Goal: Task Accomplishment & Management: Manage account settings

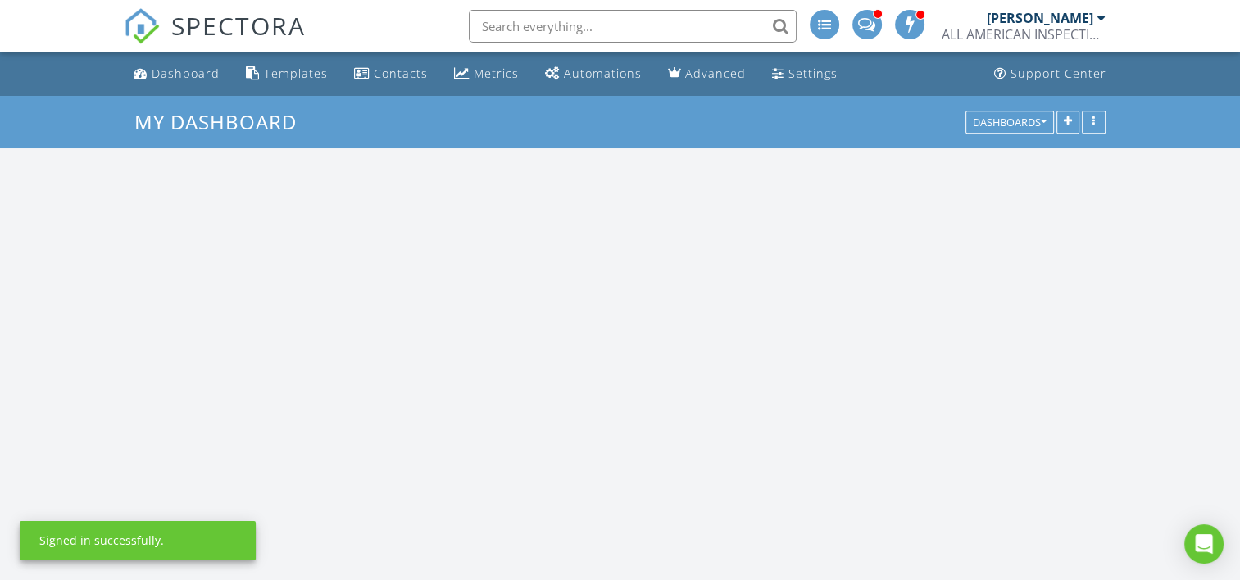
scroll to position [1518, 1266]
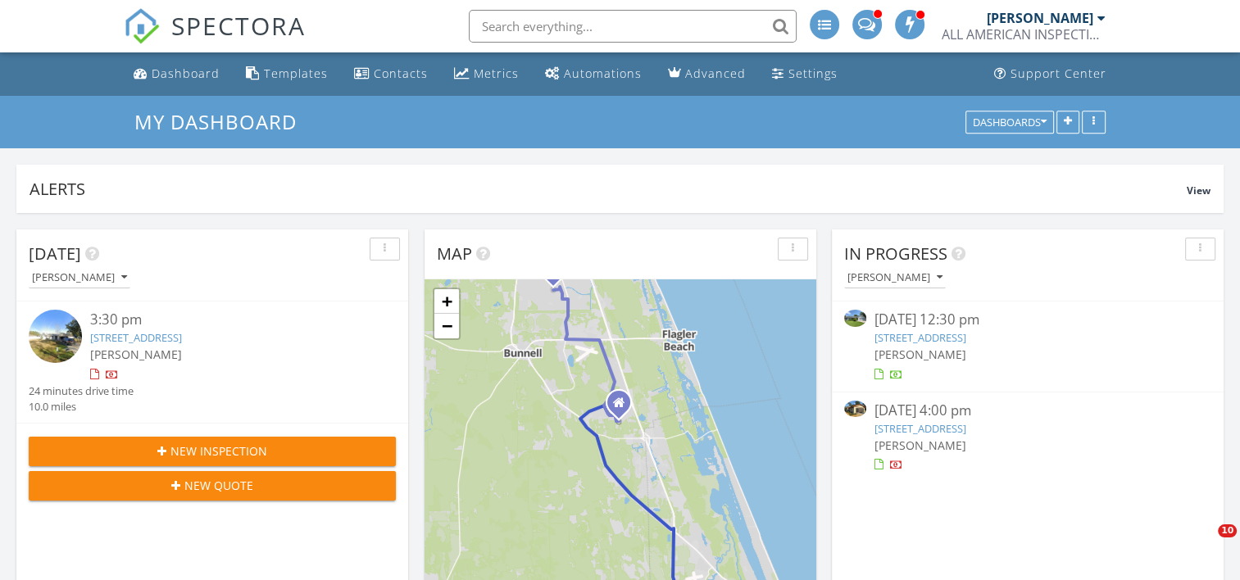
click at [1089, 34] on div "ALL AMERICAN INSPECTION SERVICES" at bounding box center [1024, 34] width 164 height 16
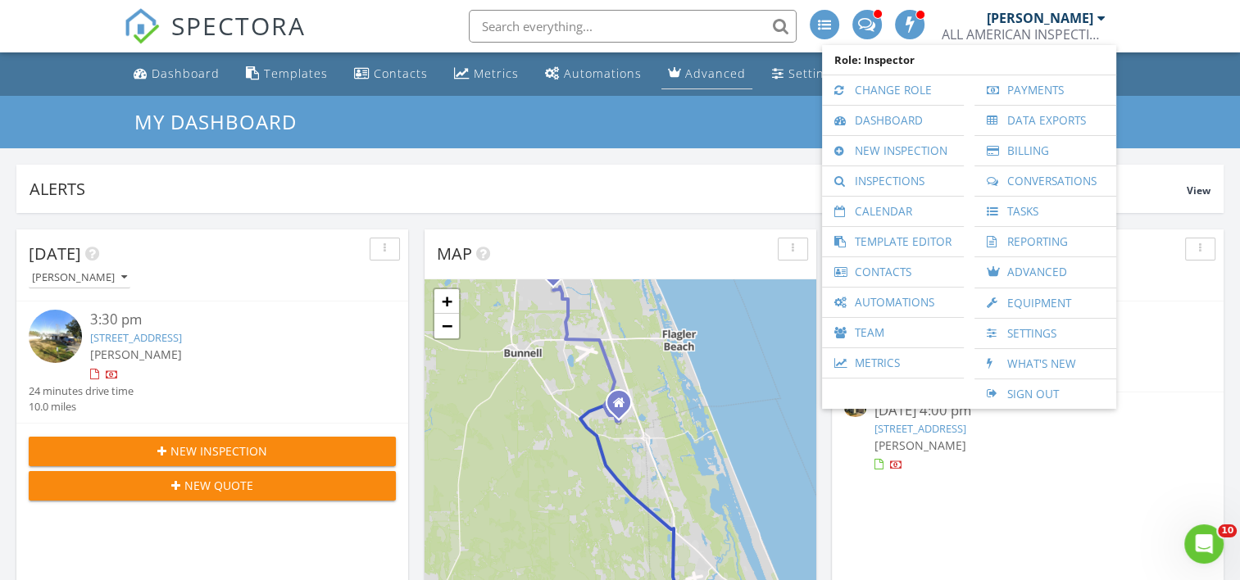
click at [663, 91] on li "Advanced" at bounding box center [707, 73] width 98 height 43
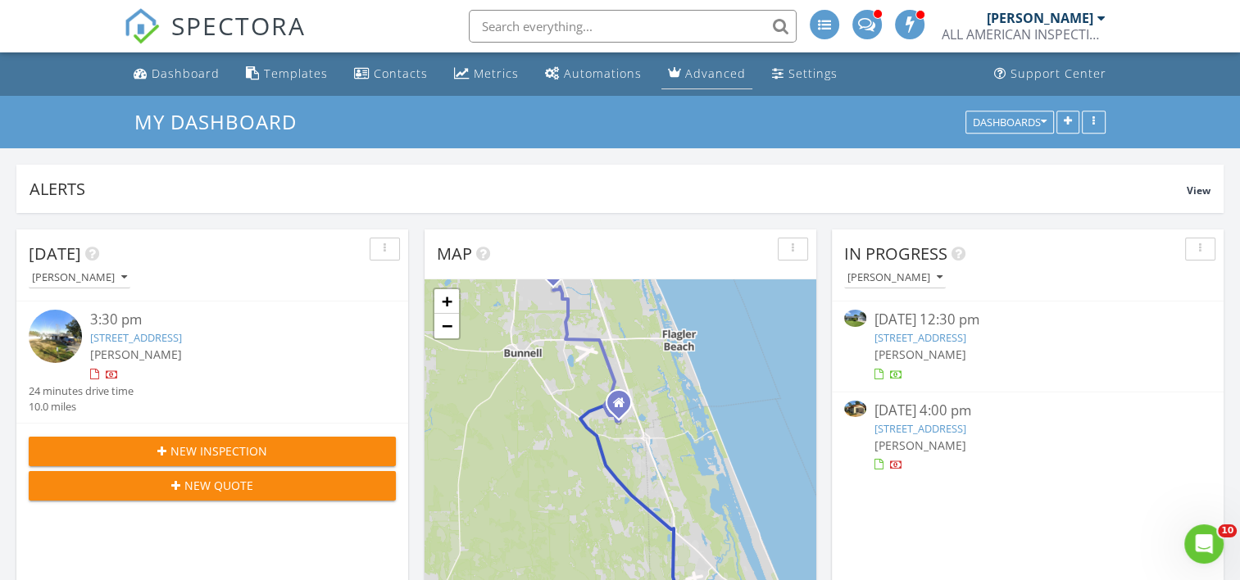
click at [676, 83] on link "Advanced" at bounding box center [707, 74] width 91 height 30
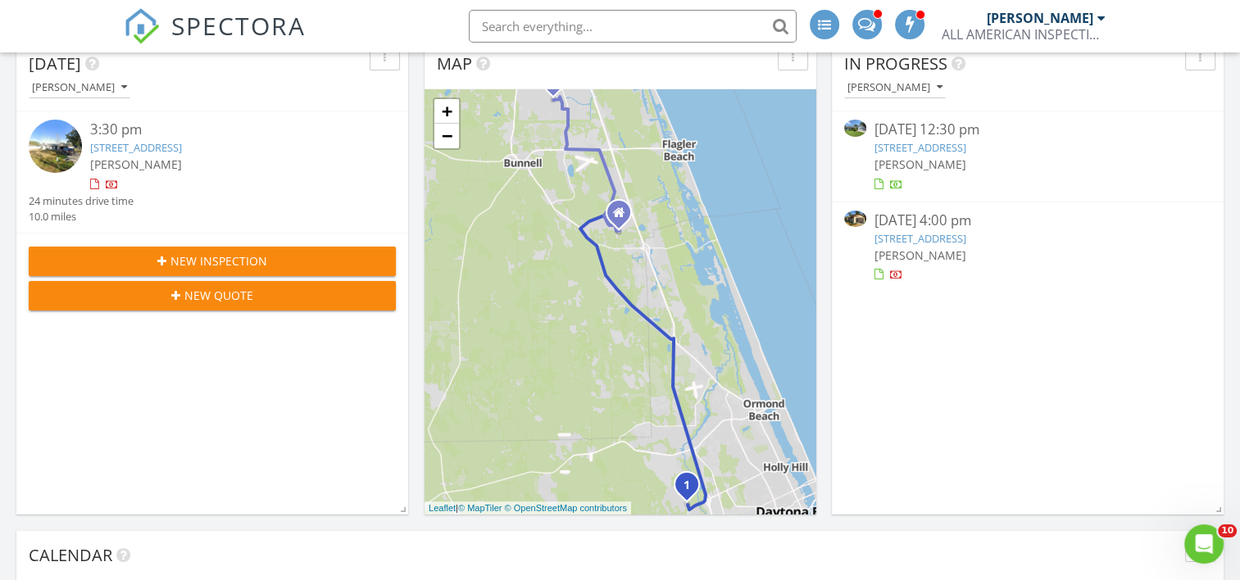
scroll to position [187, 0]
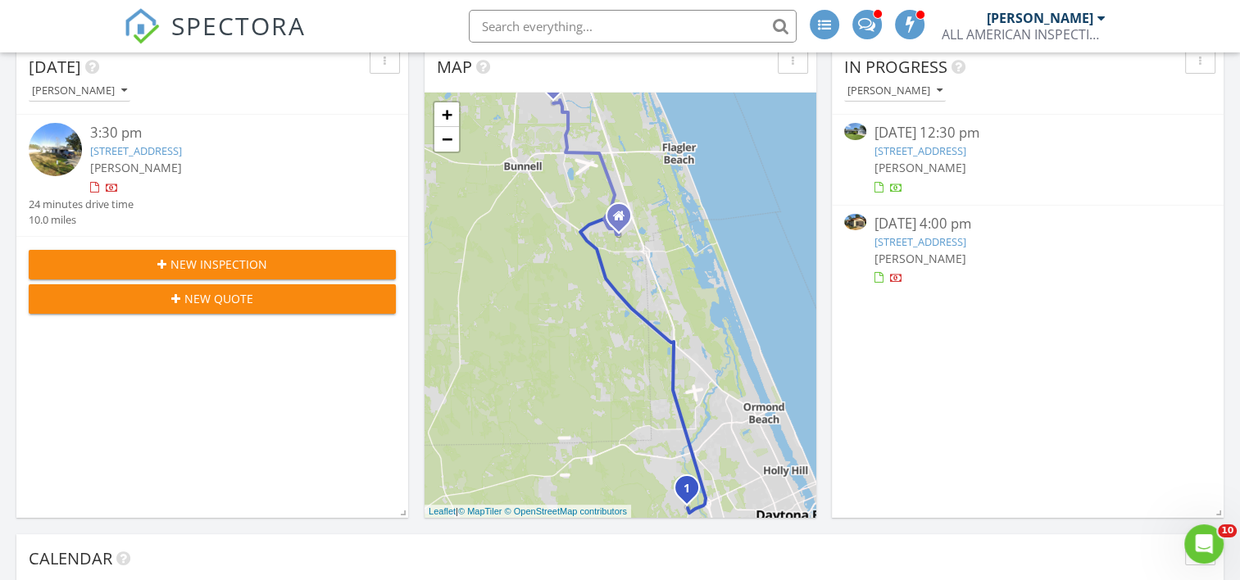
click at [1006, 83] on div "[PERSON_NAME]" at bounding box center [1034, 91] width 380 height 22
click at [994, 260] on div "[PERSON_NAME]" at bounding box center [1028, 258] width 306 height 17
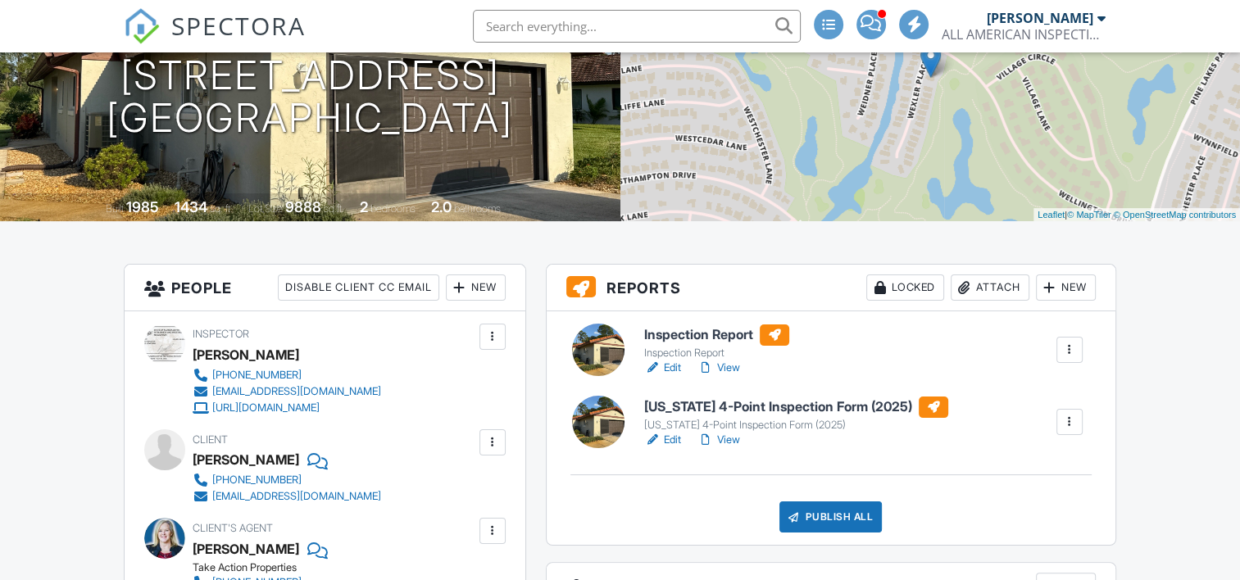
click at [721, 374] on link "View" at bounding box center [719, 368] width 43 height 16
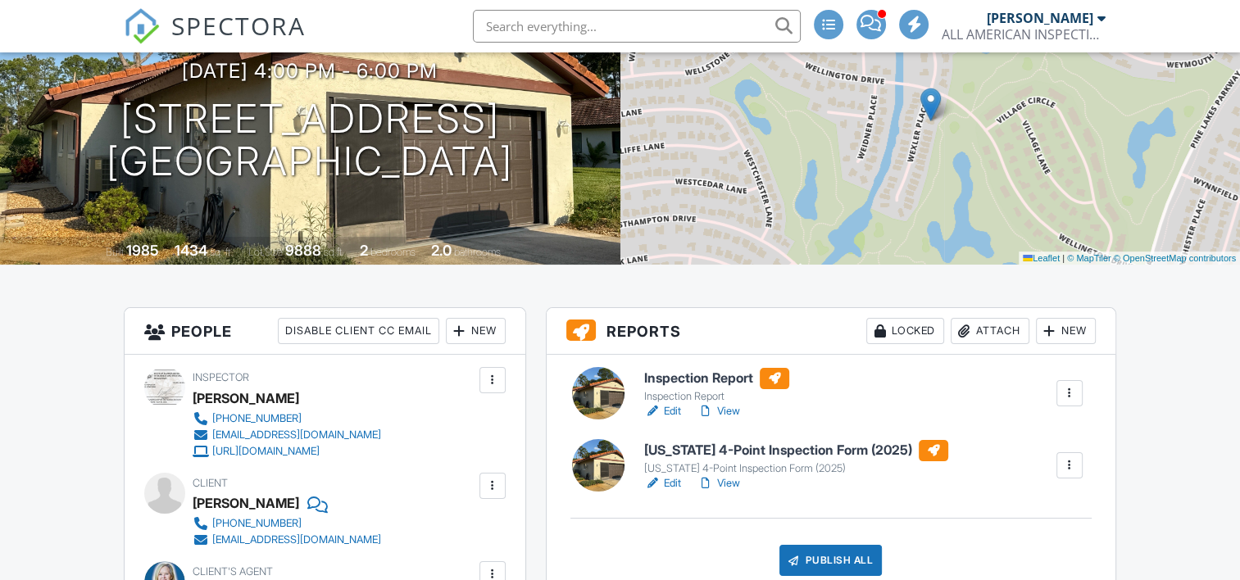
click at [727, 494] on div "Inspection Report Inspection Report Edit View Quick Publish Copy Delete Florida…" at bounding box center [831, 472] width 569 height 234
click at [731, 487] on link "View" at bounding box center [719, 484] width 43 height 16
click at [734, 482] on link "View" at bounding box center [719, 484] width 43 height 16
click at [1069, 466] on div at bounding box center [1070, 465] width 16 height 16
click at [1015, 496] on li "Quick Publish" at bounding box center [1028, 511] width 112 height 41
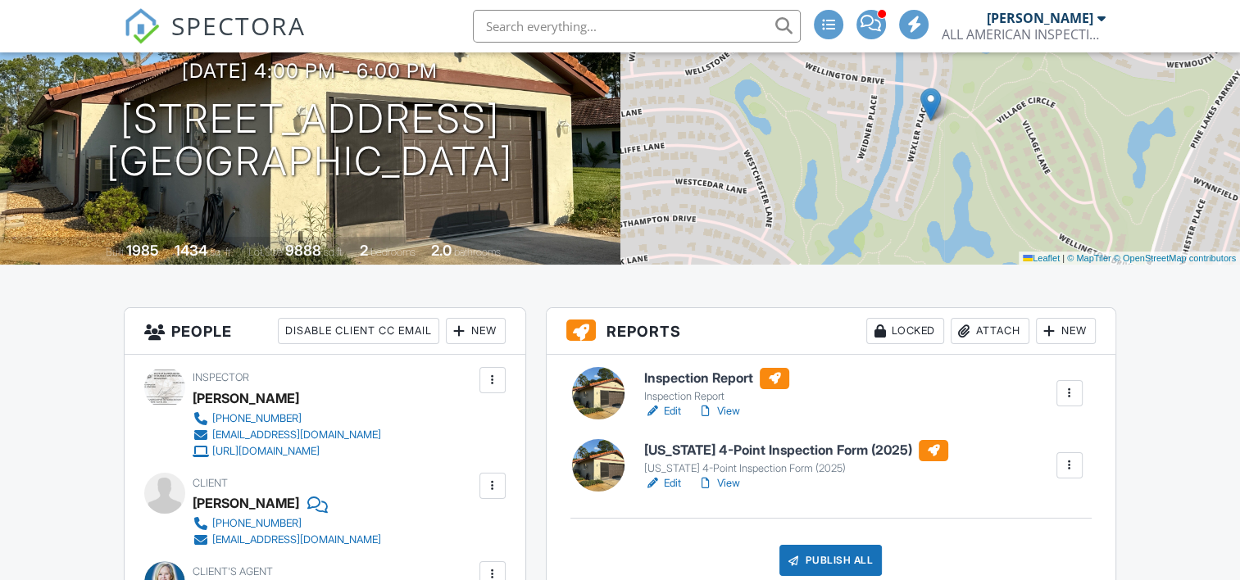
click at [1072, 472] on div at bounding box center [1070, 465] width 16 height 16
click at [1027, 498] on li "Quick Publish" at bounding box center [1028, 511] width 112 height 41
click at [1073, 469] on div at bounding box center [1070, 465] width 16 height 16
click at [1054, 503] on link "Quick Publish" at bounding box center [1027, 512] width 98 height 18
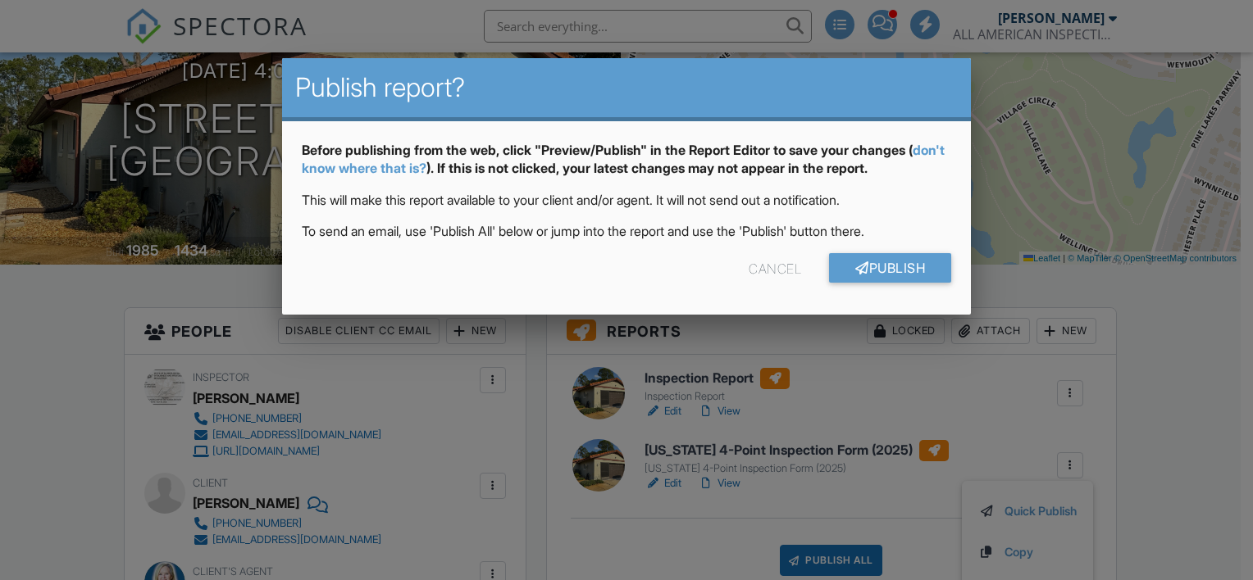
click at [908, 286] on div "Cancel Publish" at bounding box center [626, 274] width 649 height 42
click at [914, 271] on link "Publish" at bounding box center [890, 268] width 122 height 30
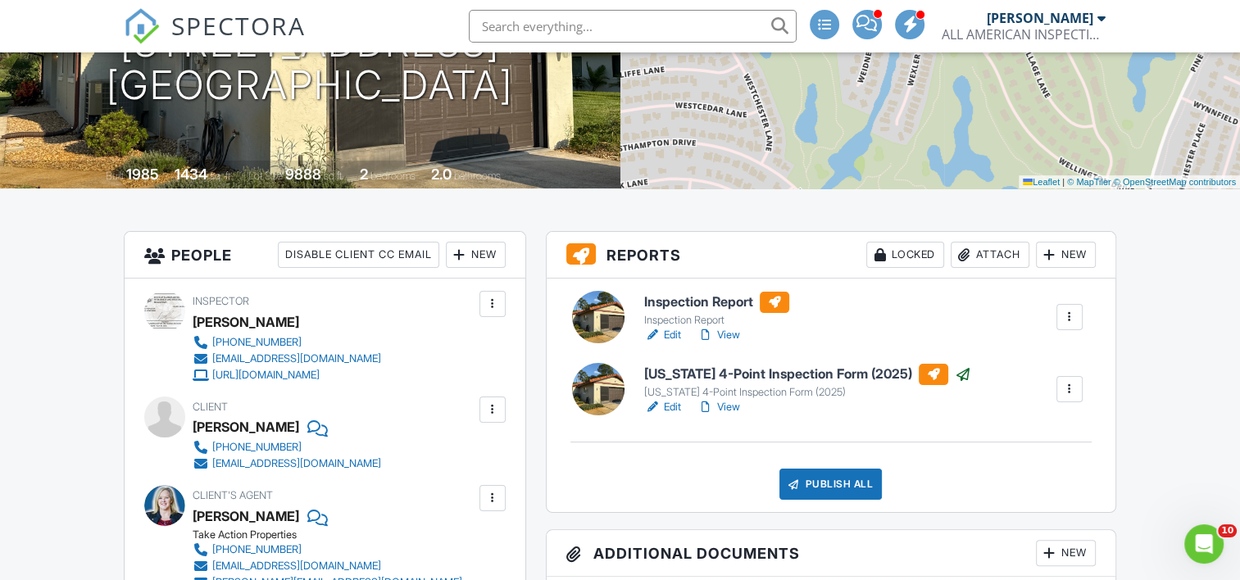
click at [733, 332] on link "View" at bounding box center [719, 335] width 43 height 16
